Goal: Check status: Check status

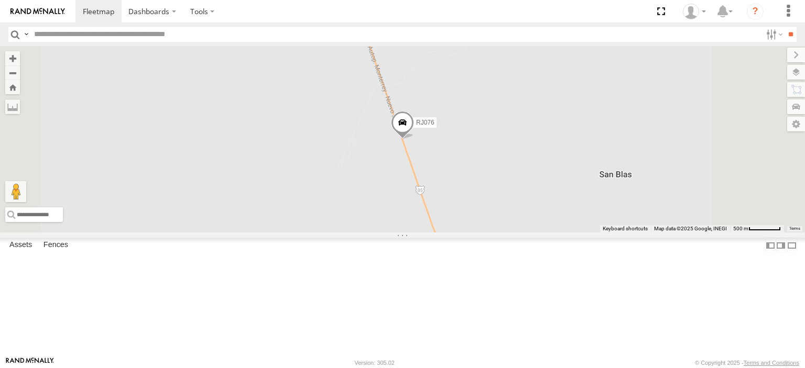
click at [0, 0] on div "VORTEX FREIGHT" at bounding box center [0, 0] width 0 height 0
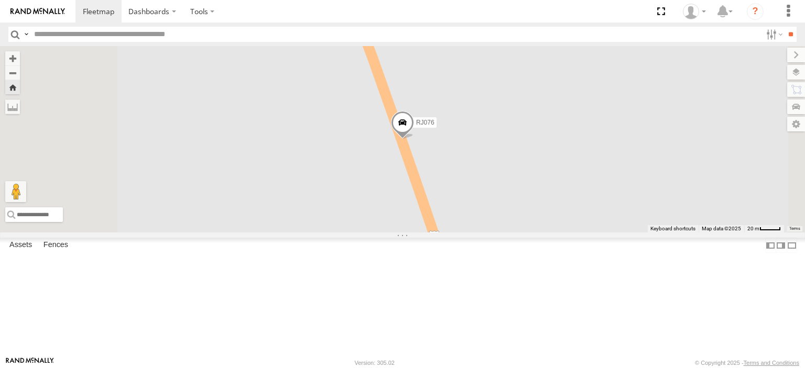
drag, startPoint x: 160, startPoint y: 70, endPoint x: 151, endPoint y: 59, distance: 14.1
click at [0, 0] on div at bounding box center [0, 0] width 0 height 0
click at [0, 0] on span at bounding box center [0, 0] width 0 height 0
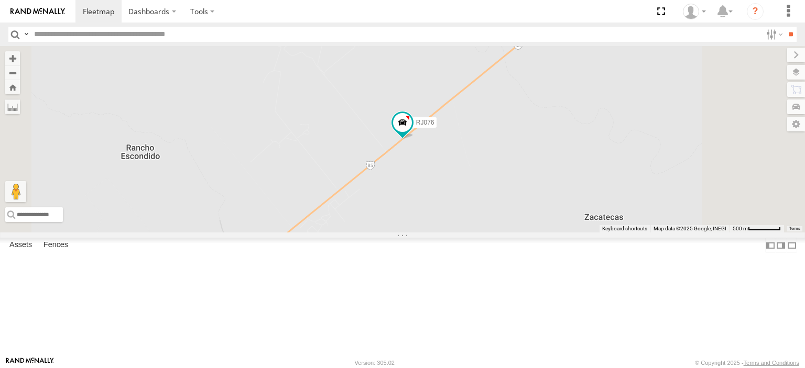
click at [0, 0] on div "RJ076" at bounding box center [0, 0] width 0 height 0
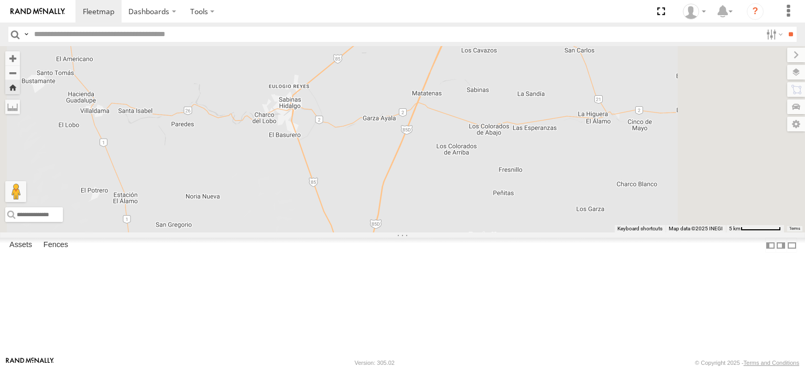
drag, startPoint x: 526, startPoint y: 283, endPoint x: 488, endPoint y: 156, distance: 132.7
click at [488, 156] on div "RJ076" at bounding box center [402, 139] width 805 height 186
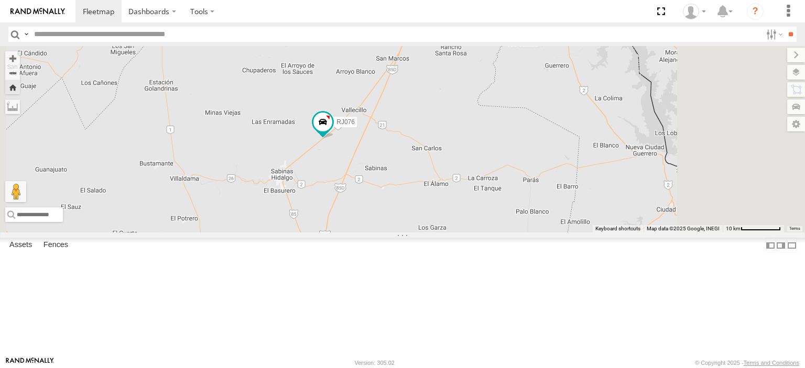
drag, startPoint x: 510, startPoint y: 179, endPoint x: 471, endPoint y: 237, distance: 69.9
click at [471, 233] on div "RJ076" at bounding box center [402, 139] width 805 height 186
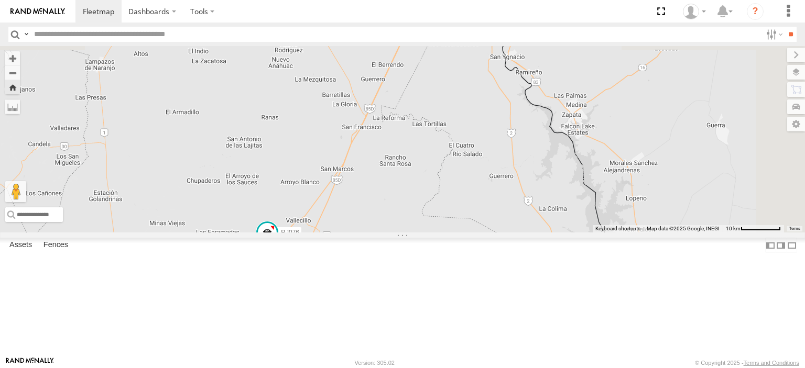
drag, startPoint x: 469, startPoint y: 230, endPoint x: 467, endPoint y: 245, distance: 15.3
click at [467, 233] on div "RJ076" at bounding box center [402, 139] width 805 height 186
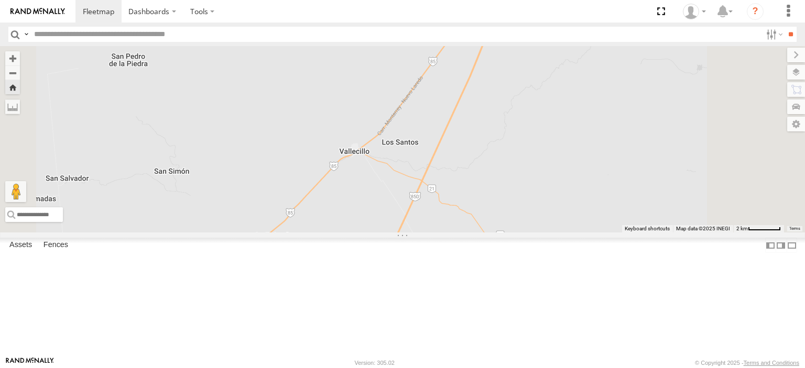
click at [239, 259] on span at bounding box center [229, 249] width 19 height 19
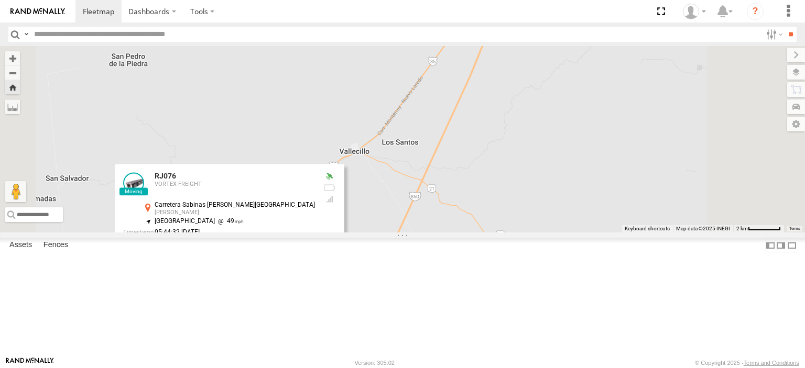
click at [336, 254] on link at bounding box center [330, 250] width 11 height 7
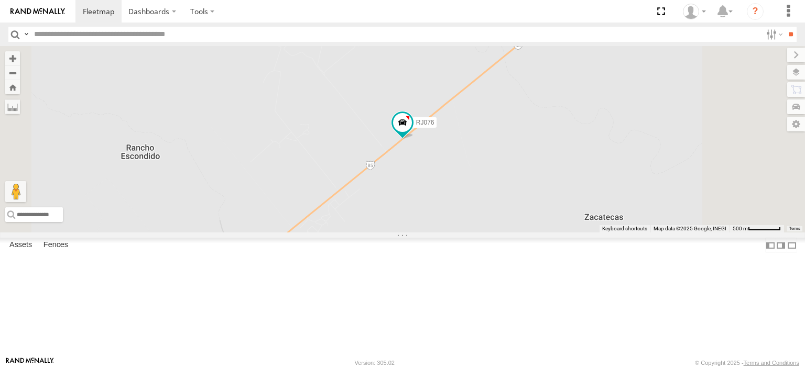
click at [0, 0] on div "VORTEX FREIGHT" at bounding box center [0, 0] width 0 height 0
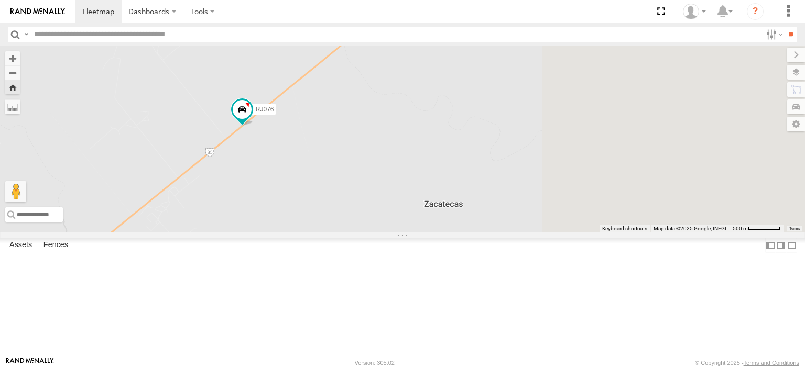
drag, startPoint x: 683, startPoint y: 247, endPoint x: 388, endPoint y: 204, distance: 298.4
click at [388, 204] on div "RJ076" at bounding box center [402, 139] width 805 height 186
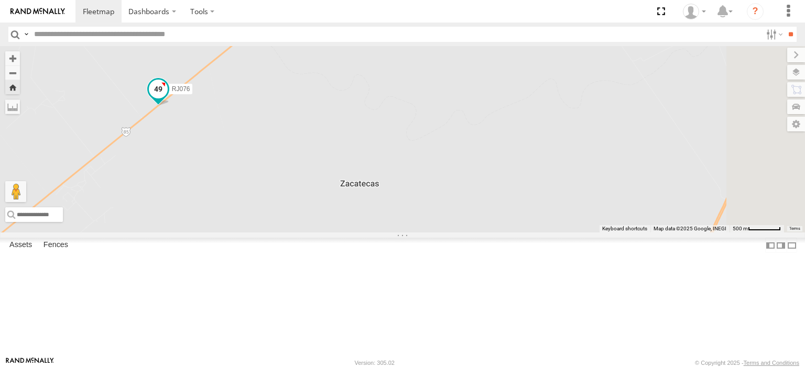
click at [168, 98] on span at bounding box center [158, 89] width 19 height 19
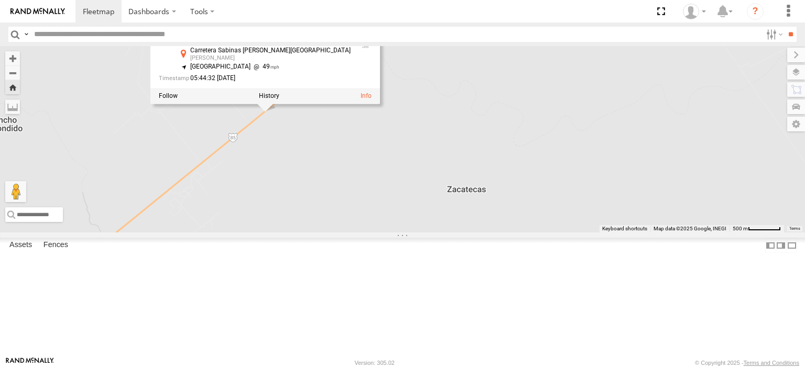
drag, startPoint x: 352, startPoint y: 212, endPoint x: 489, endPoint y: 221, distance: 137.6
click at [489, 221] on div "RJ076 RJ076 VORTEX FREIGHT Carretera Sabinas Hidalgo-La Gloria Sabinas Hidalgo …" at bounding box center [402, 139] width 805 height 186
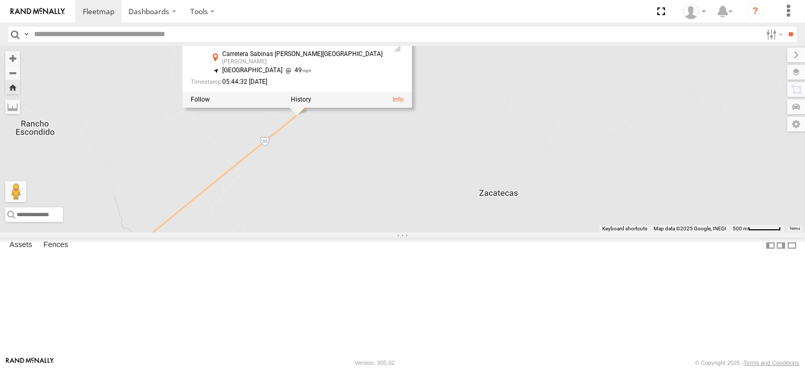
click at [382, 58] on div "Carretera Sabinas [PERSON_NAME][GEOGRAPHIC_DATA]" at bounding box center [302, 54] width 160 height 7
click at [377, 68] on div "Carretera Sabinas Hidalgo-La Gloria Sabinas Hidalgo 26.59258 , -100.06864" at bounding box center [296, 59] width 173 height 16
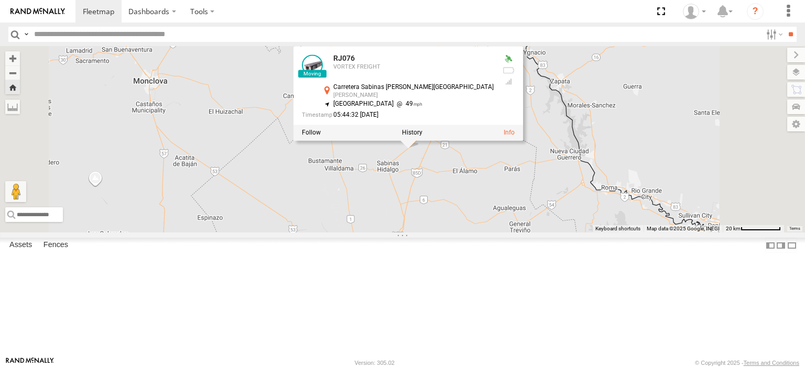
click at [555, 233] on div "RJ076 RJ076 VORTEX FREIGHT Carretera Sabinas Hidalgo-La Gloria Sabinas Hidalgo …" at bounding box center [402, 139] width 805 height 186
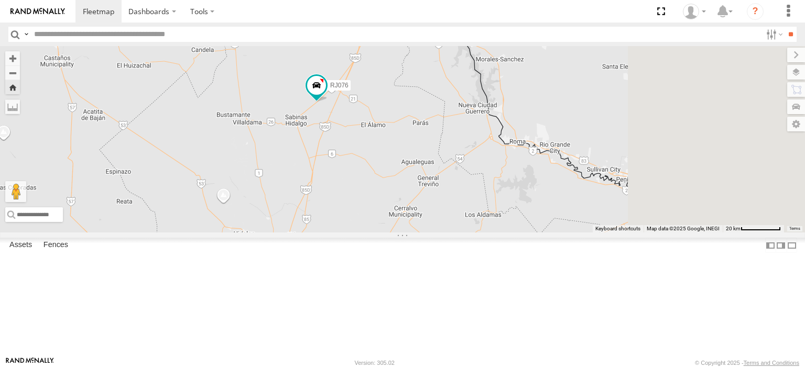
drag, startPoint x: 570, startPoint y: 239, endPoint x: 471, endPoint y: 190, distance: 110.1
click at [471, 190] on div "RJ076" at bounding box center [402, 139] width 805 height 186
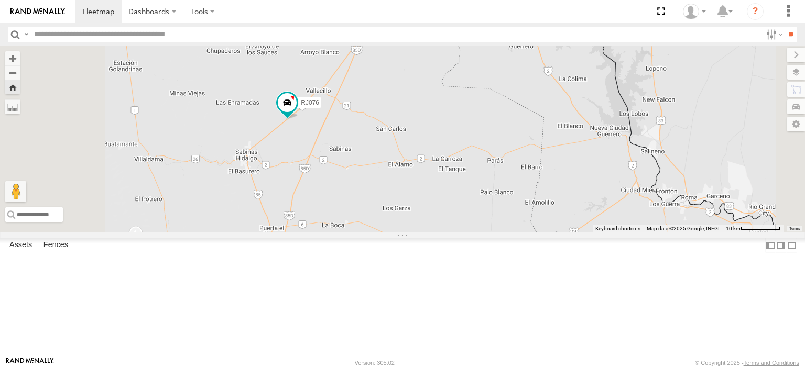
drag, startPoint x: 517, startPoint y: 194, endPoint x: 509, endPoint y: 244, distance: 50.5
click at [509, 233] on div "RJ076" at bounding box center [402, 139] width 805 height 186
